Goal: Information Seeking & Learning: Learn about a topic

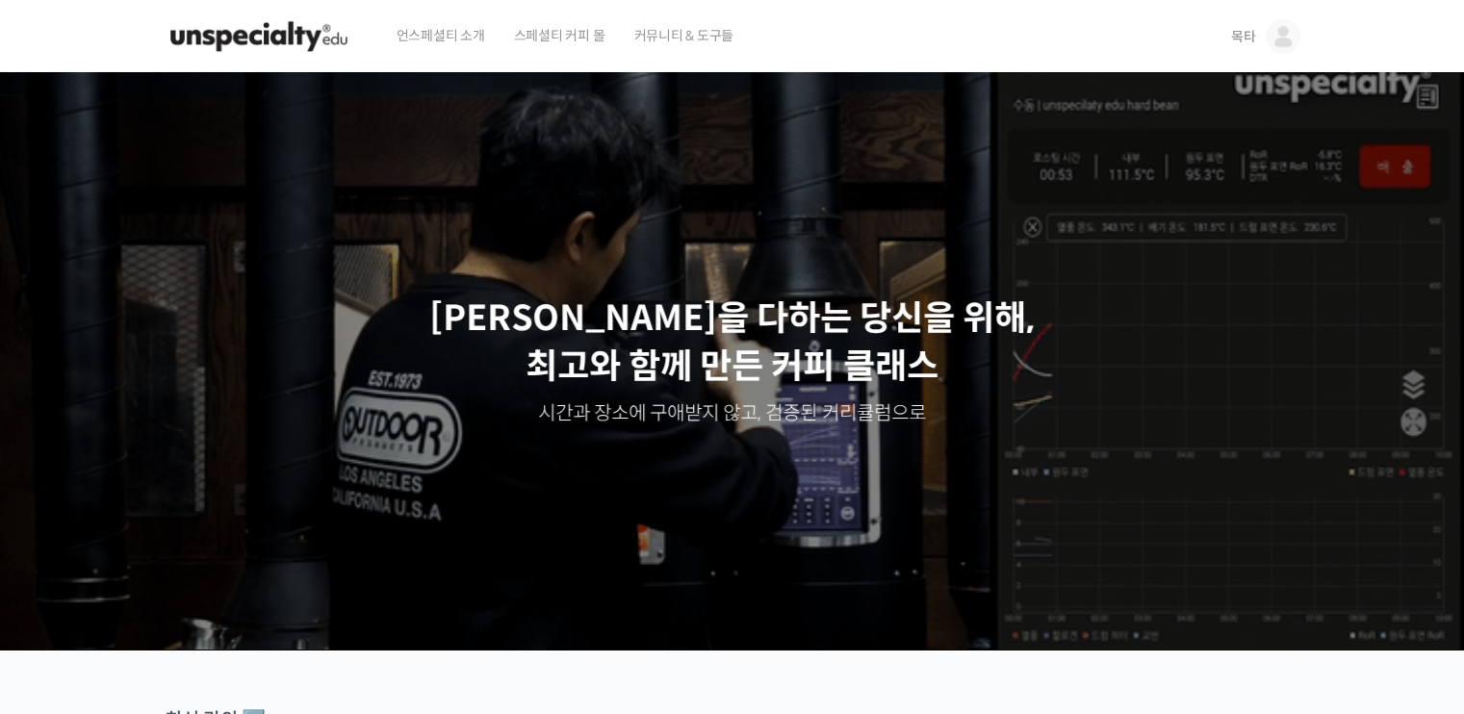
click at [1250, 31] on span "목타" at bounding box center [1243, 36] width 25 height 17
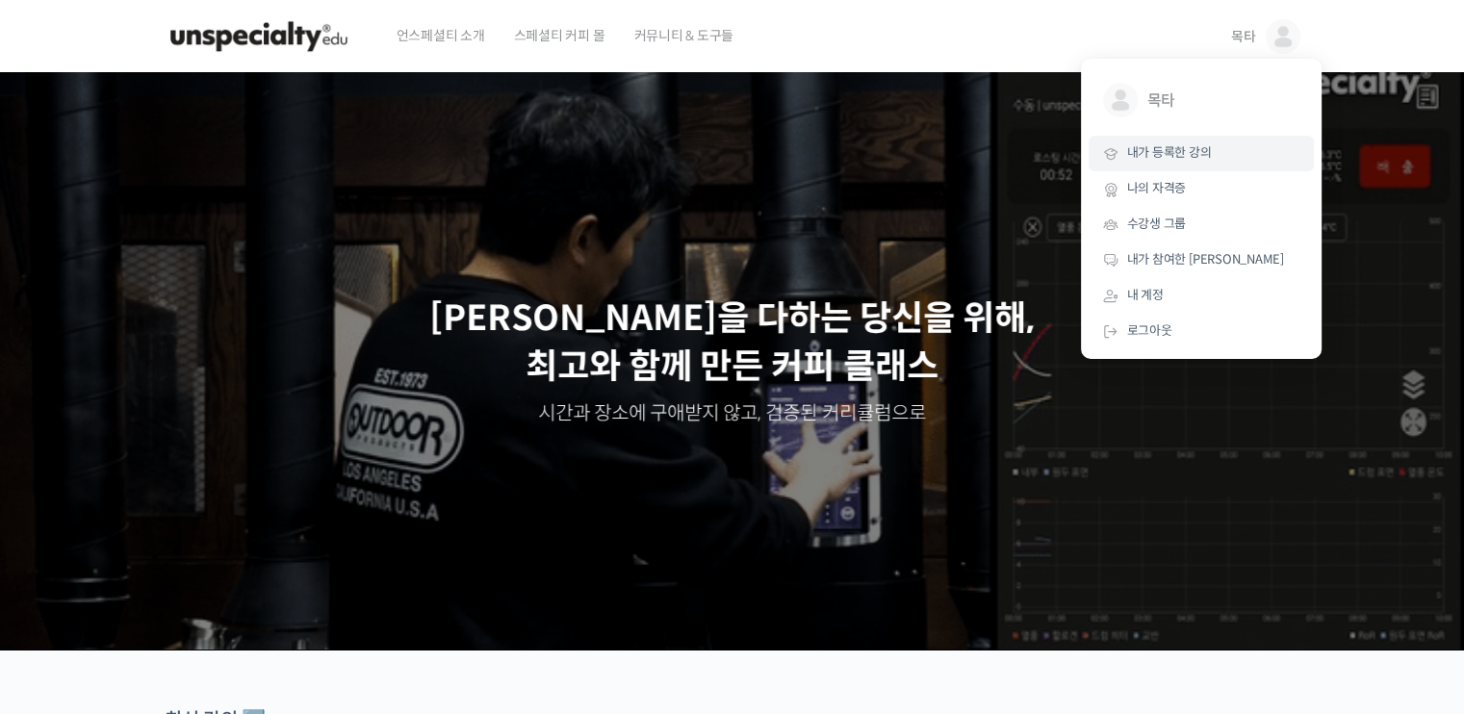
click at [1201, 152] on span "내가 등록한 강의" at bounding box center [1169, 152] width 85 height 16
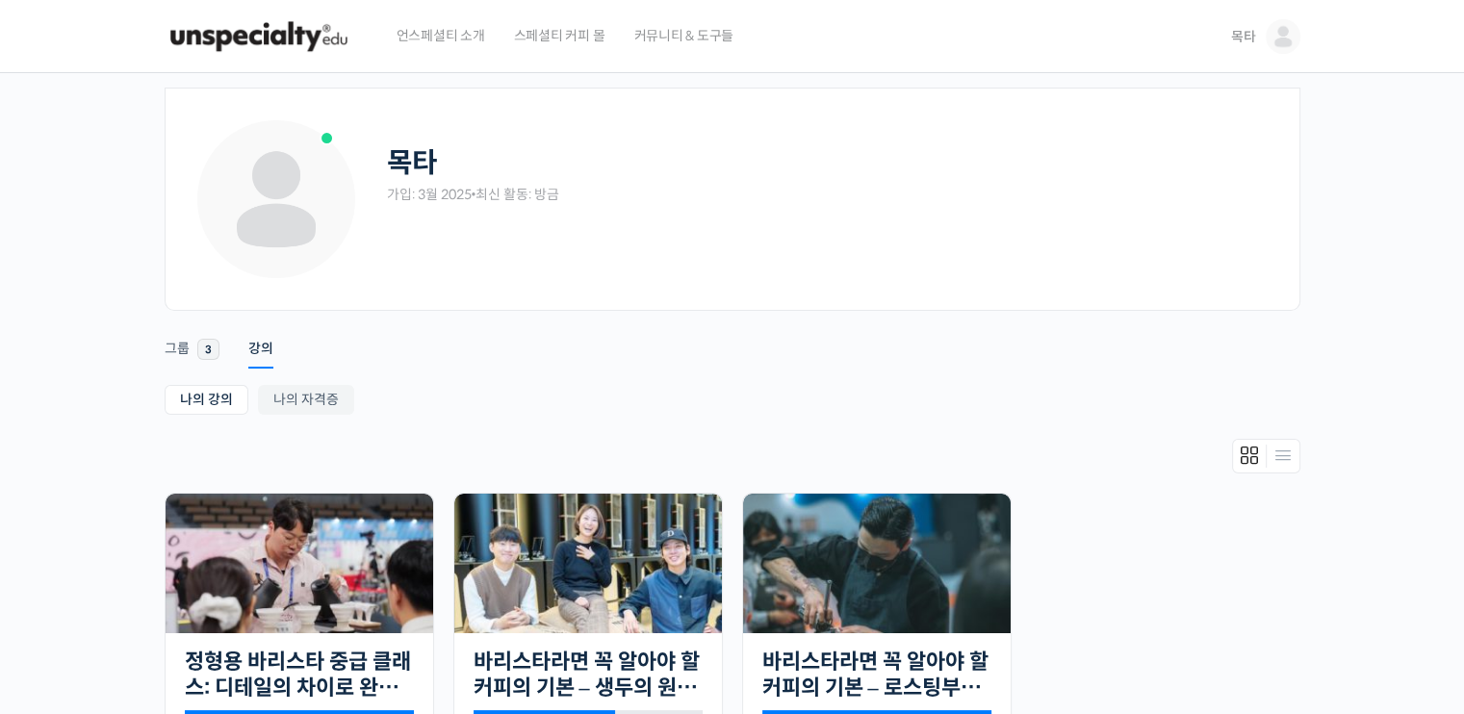
click at [796, 160] on div "목타" at bounding box center [829, 163] width 884 height 34
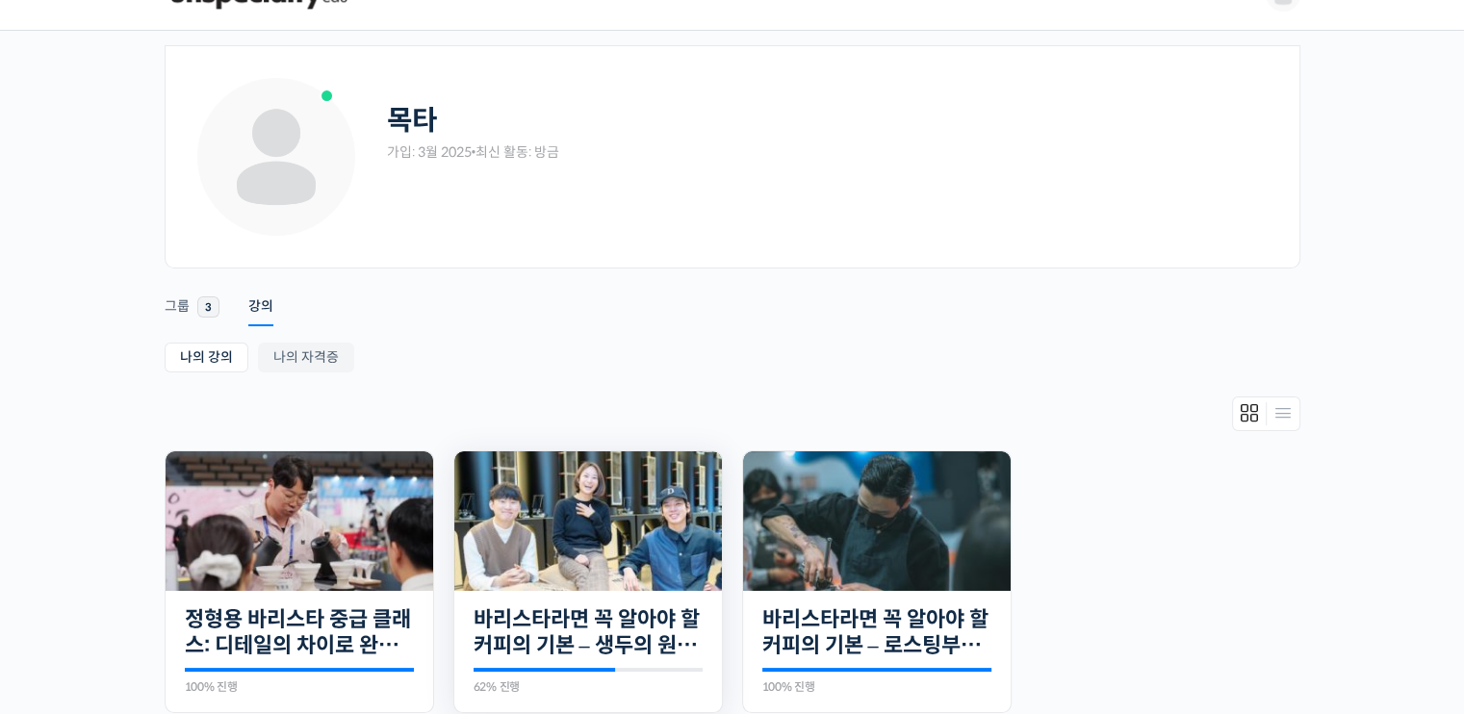
scroll to position [96, 0]
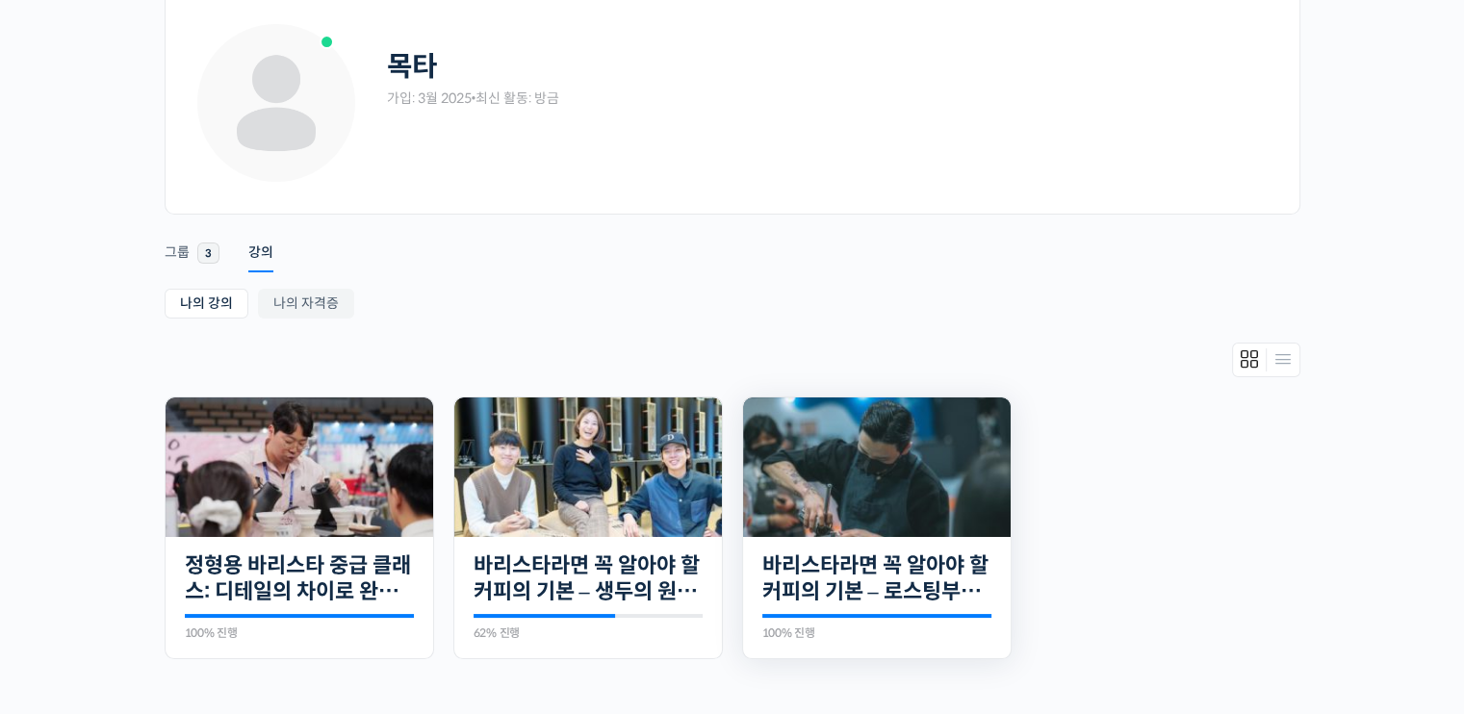
click at [886, 427] on img at bounding box center [877, 468] width 268 height 140
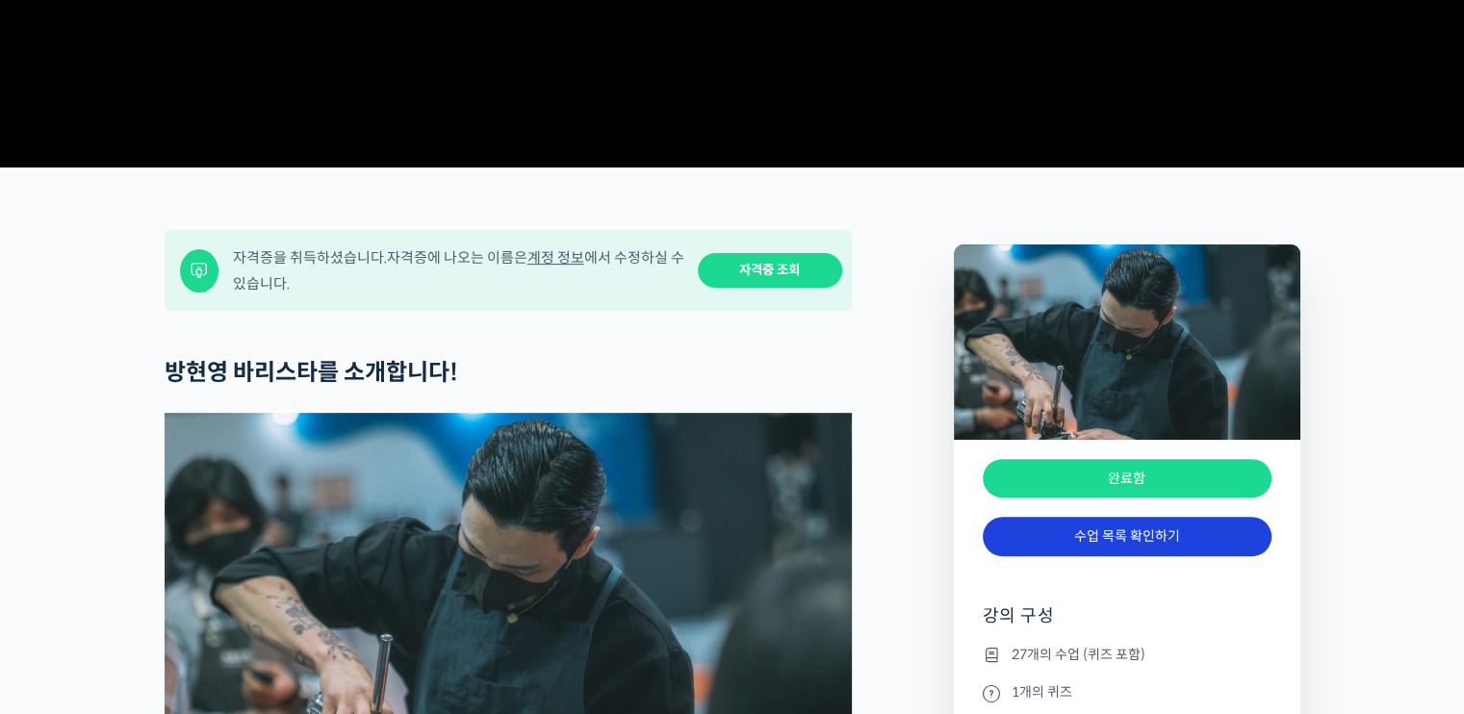
click at [1136, 556] on link "수업 목록 확인하기" at bounding box center [1127, 536] width 289 height 39
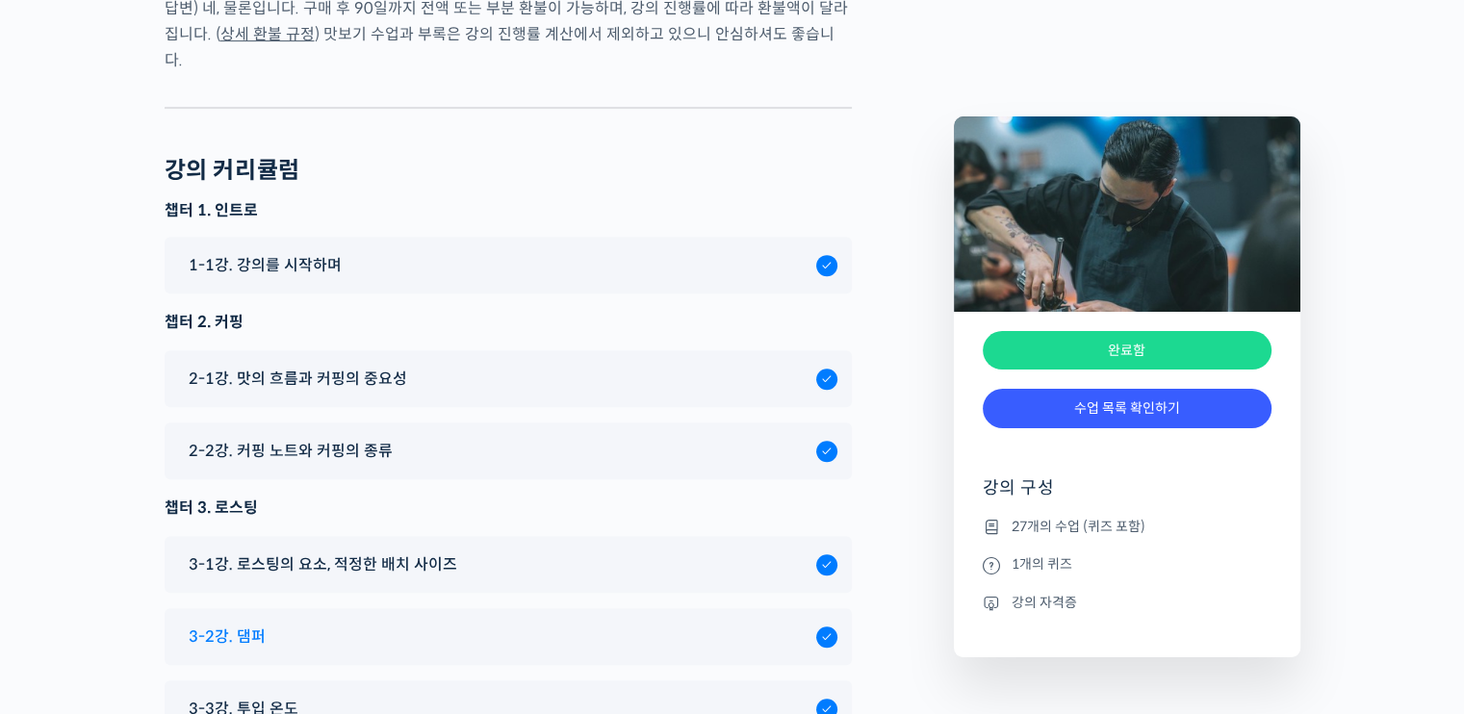
scroll to position [8304, 0]
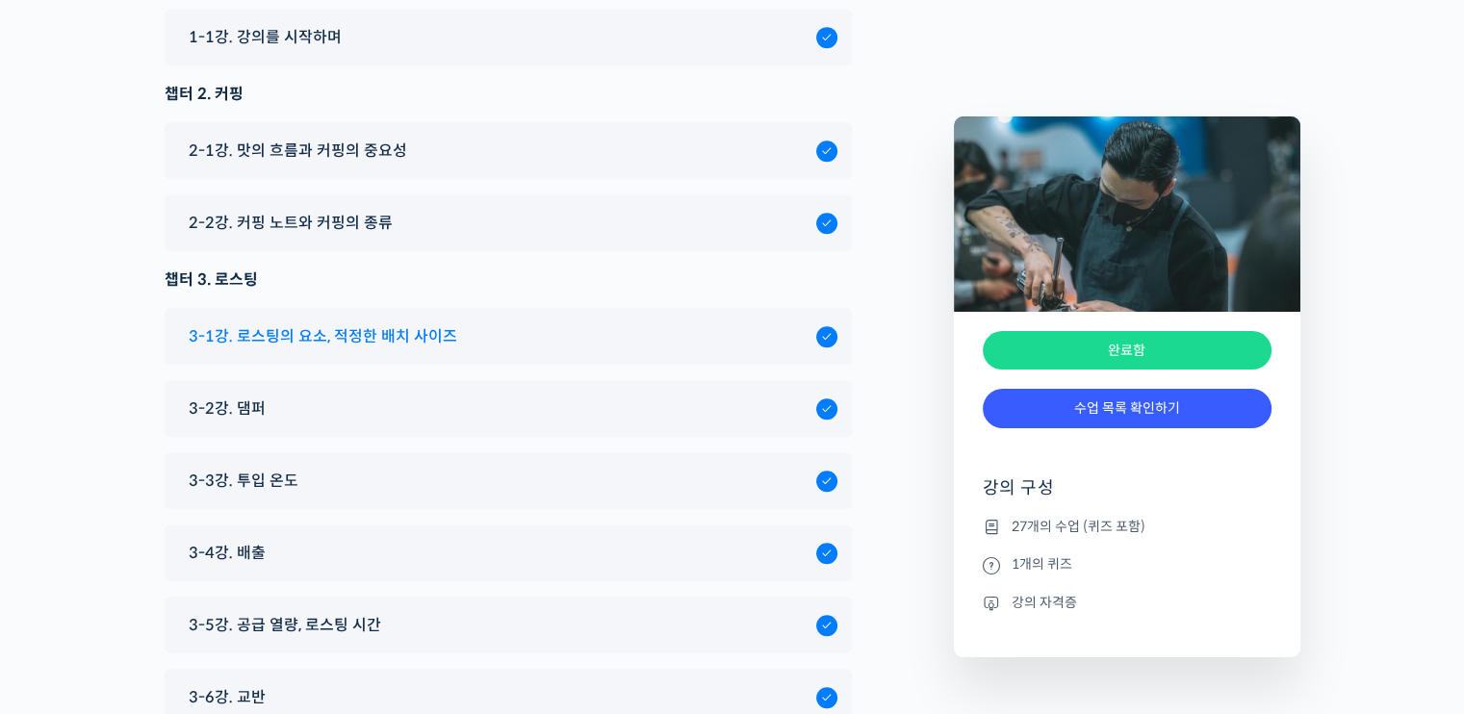
click at [273, 323] on span "3-1강. 로스팅의 요소, 적정한 배치 사이즈" at bounding box center [323, 336] width 269 height 26
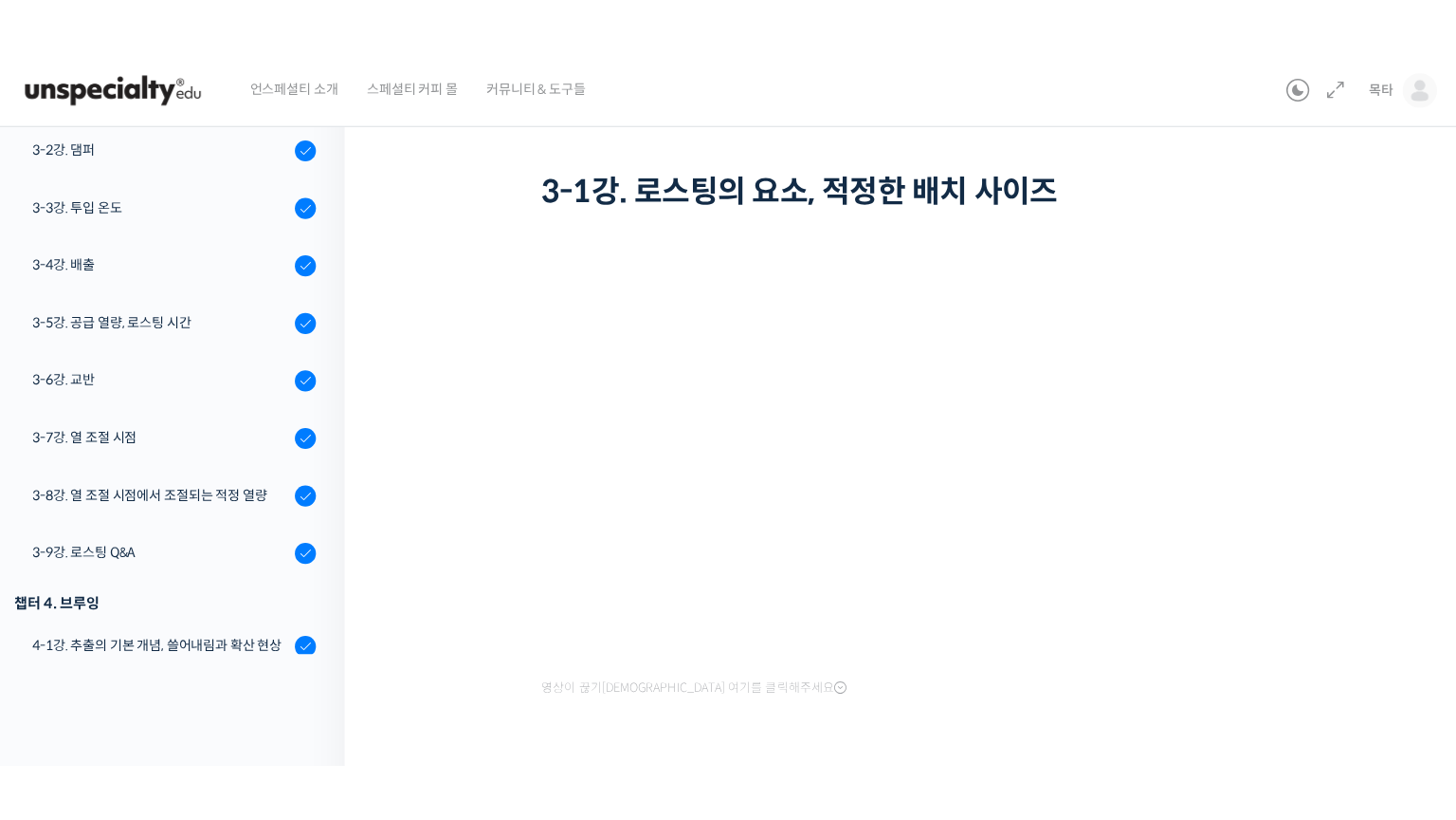
scroll to position [38, 0]
